Goal: Information Seeking & Learning: Understand process/instructions

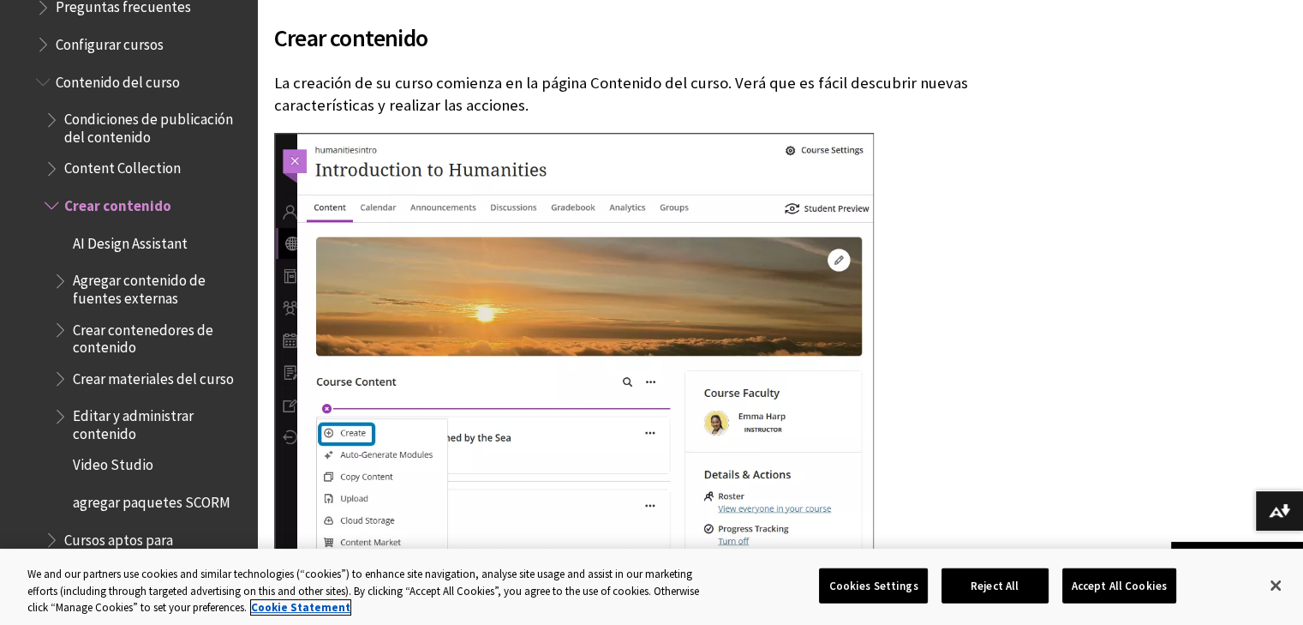
scroll to position [2207, 0]
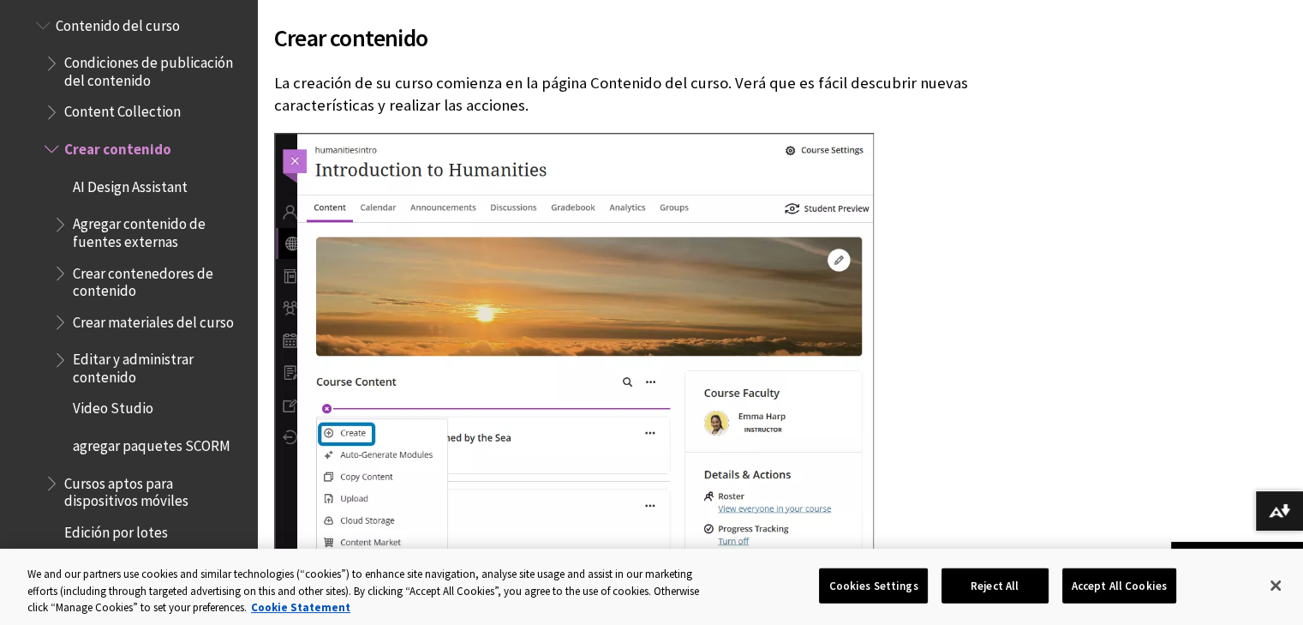
click at [63, 308] on span "Book outline for Blackboard Learn Help" at bounding box center [62, 318] width 18 height 21
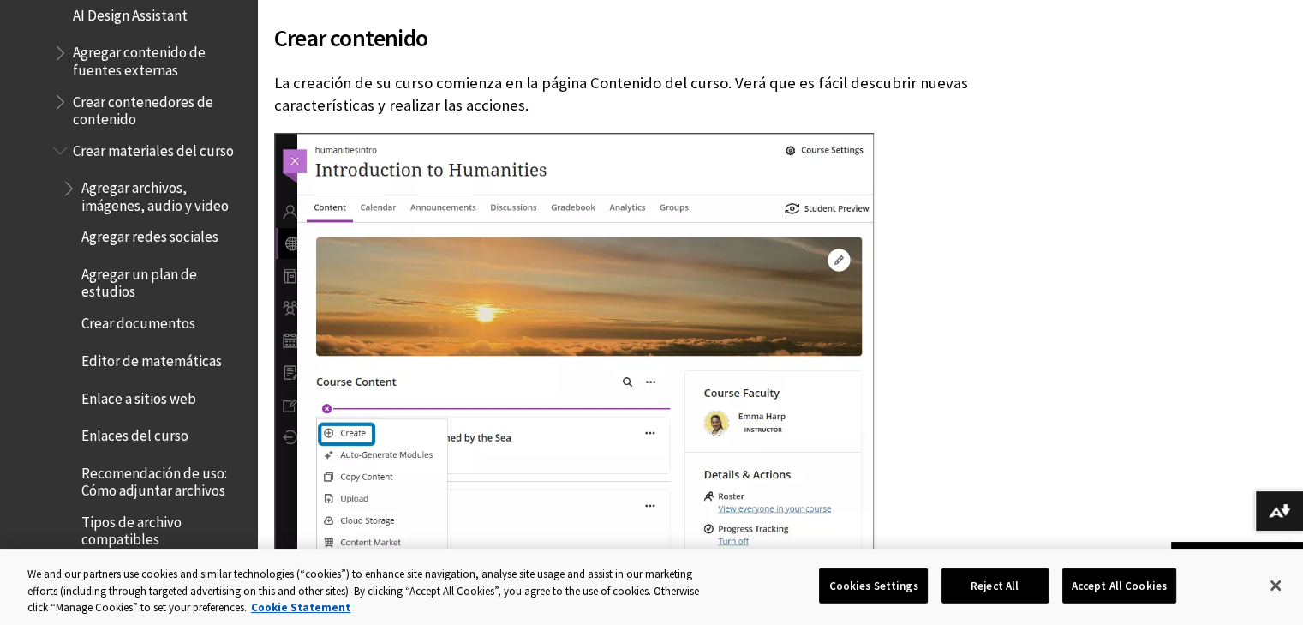
scroll to position [2378, 0]
click at [147, 183] on span "Agregar archivos, imágenes, audio y video" at bounding box center [163, 194] width 164 height 40
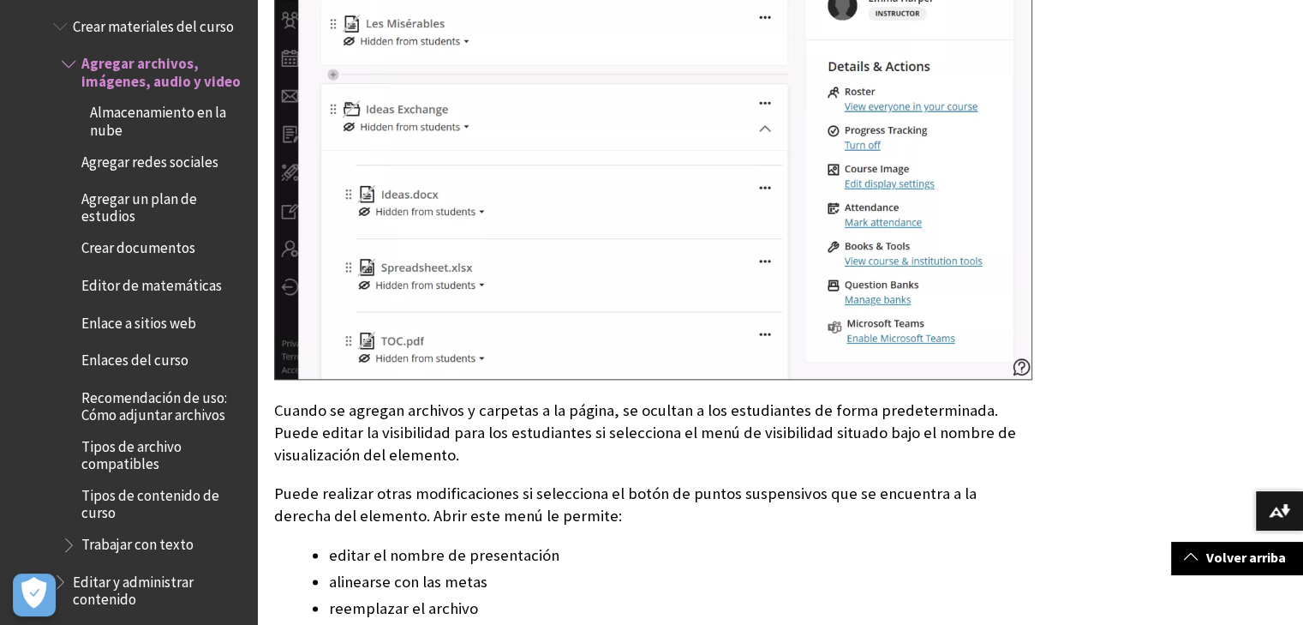
scroll to position [2228, 0]
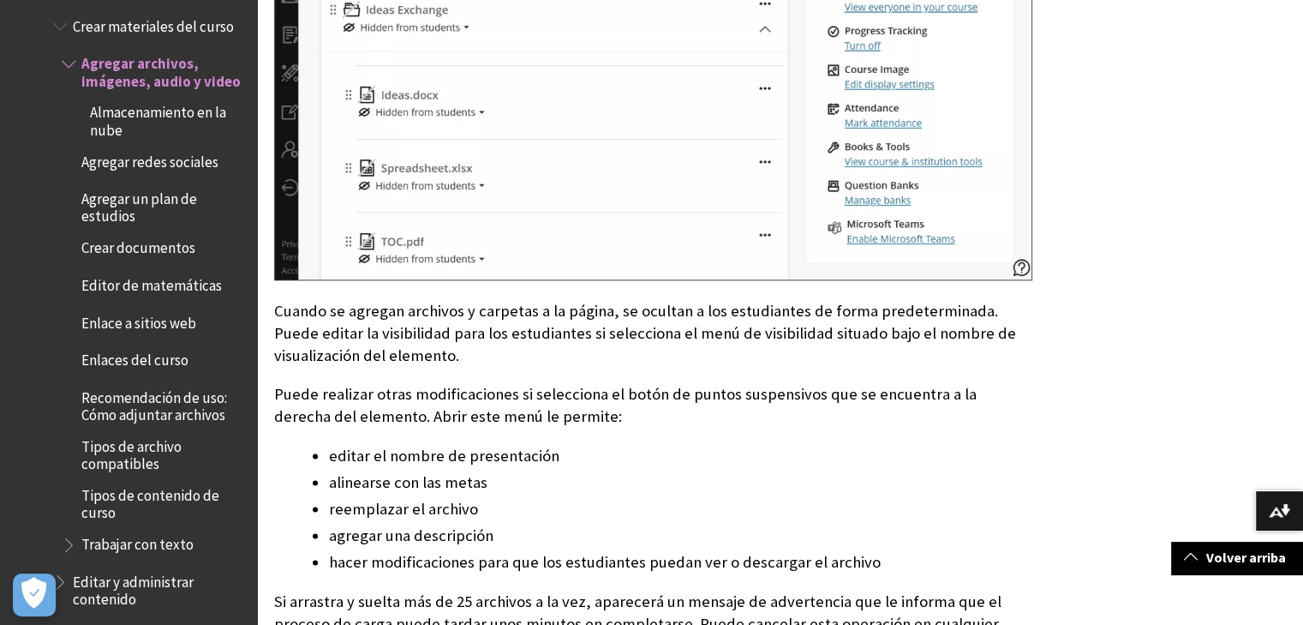
click at [147, 242] on span "Crear documentos" at bounding box center [138, 245] width 114 height 23
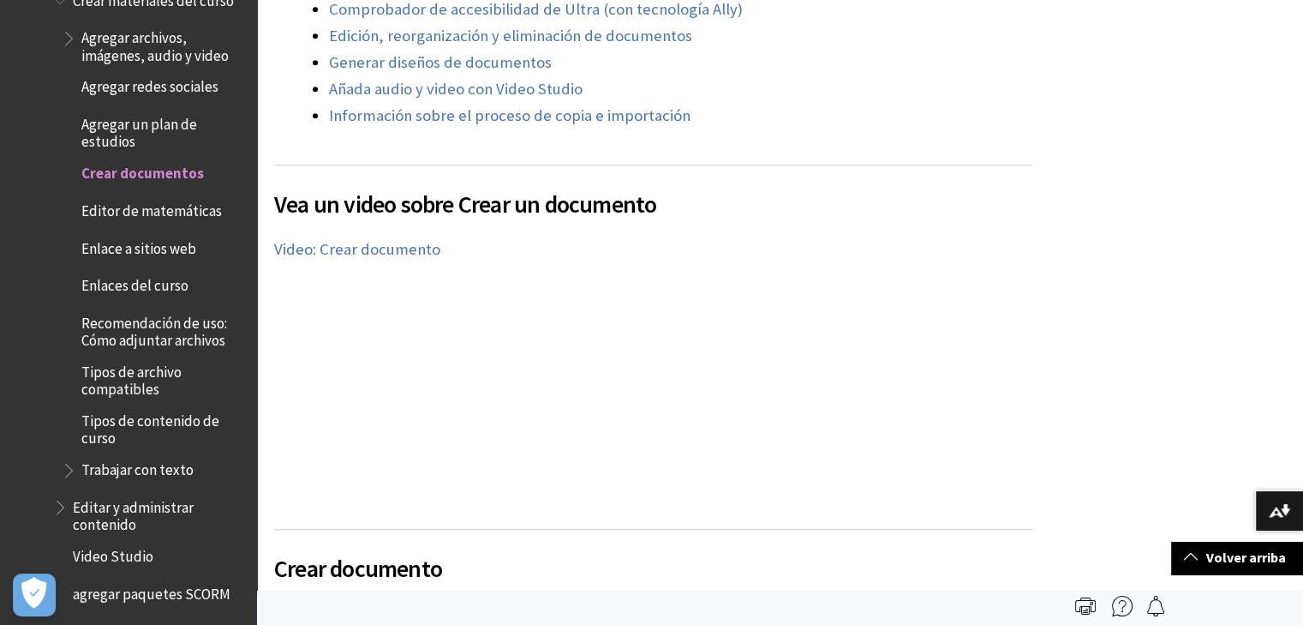
scroll to position [2540, 0]
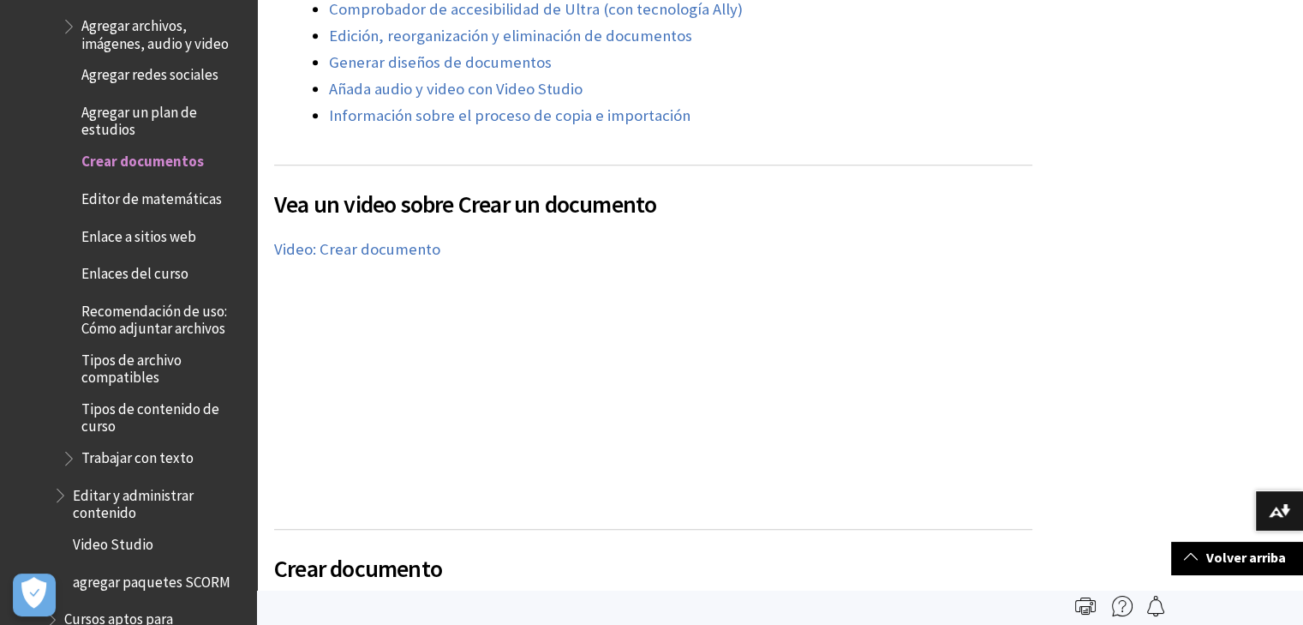
click at [69, 444] on span "Book outline for Blackboard Learn Help" at bounding box center [71, 454] width 18 height 21
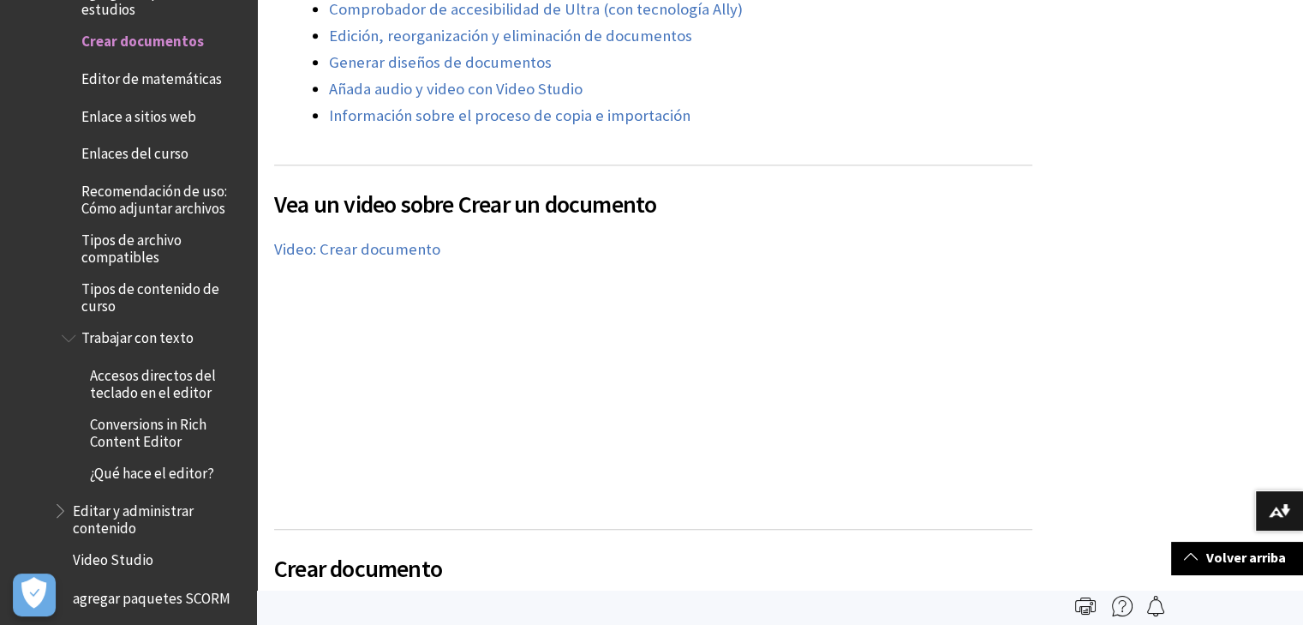
scroll to position [2711, 0]
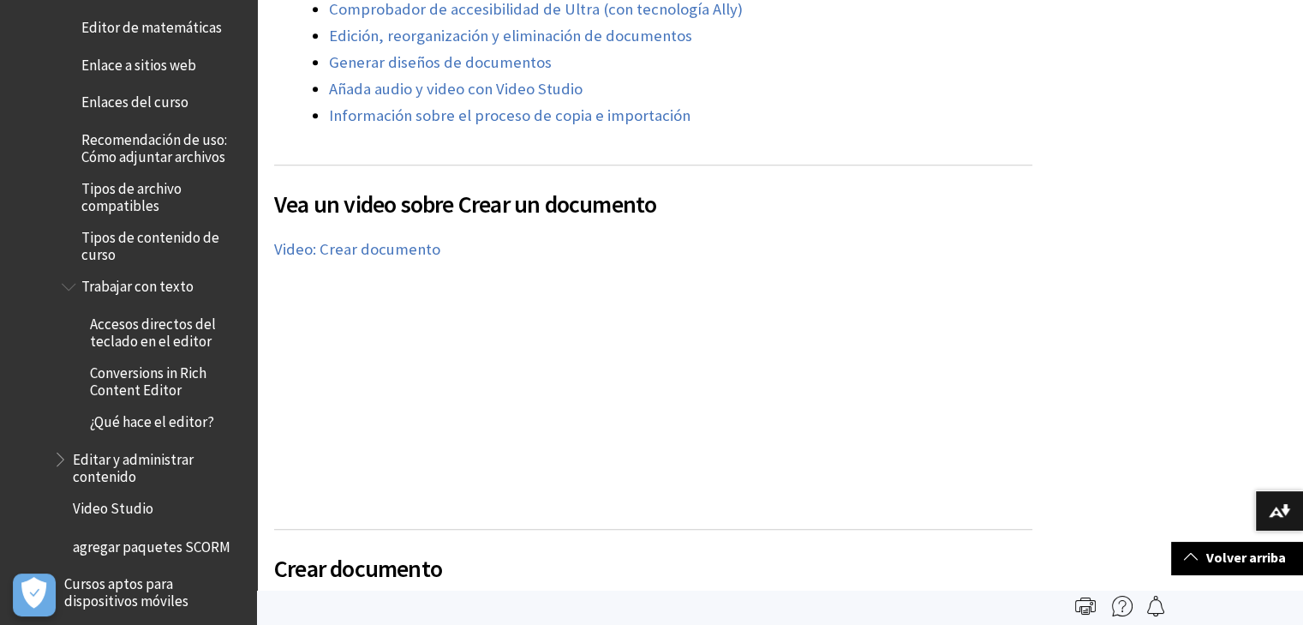
click at [60, 445] on span "Book outline for Blackboard Learn Help" at bounding box center [62, 455] width 18 height 21
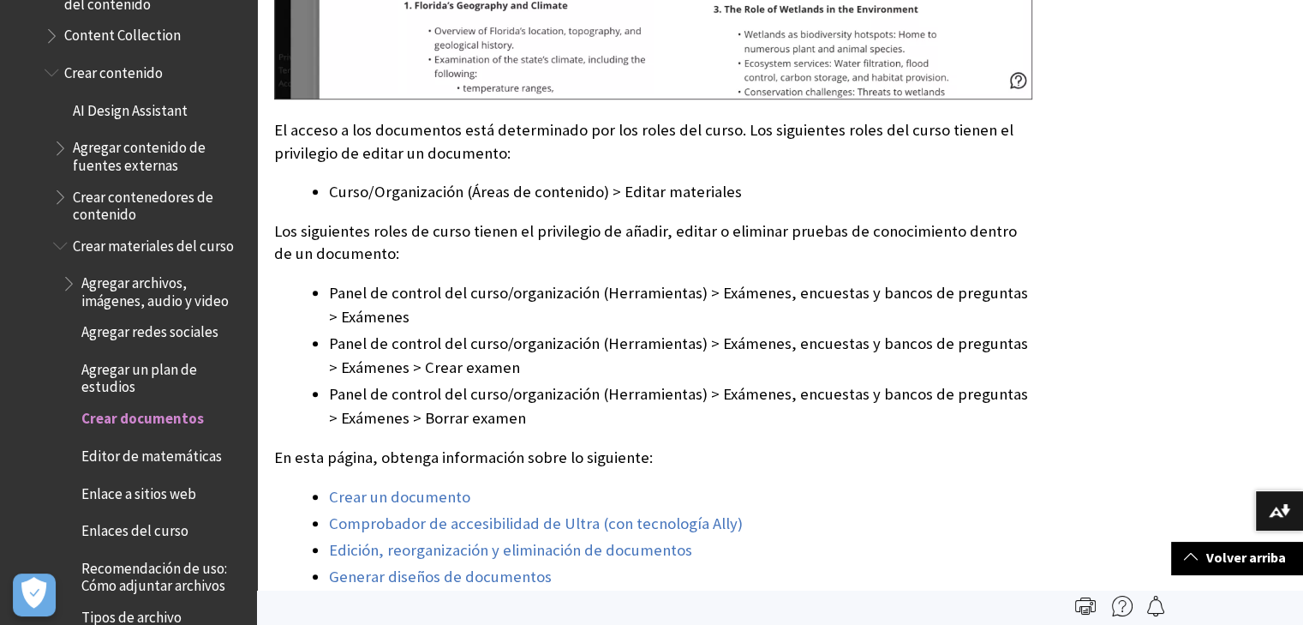
scroll to position [943, 0]
